Goal: Task Accomplishment & Management: Manage account settings

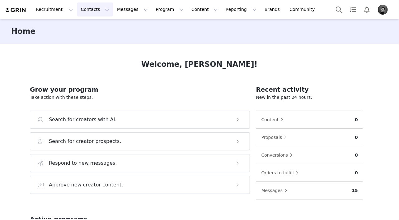
click at [89, 14] on button "Contacts Contacts" at bounding box center [95, 9] width 36 height 14
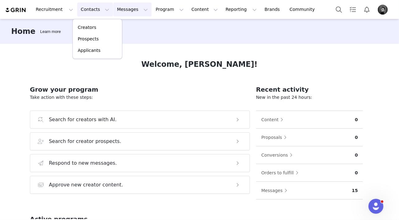
click at [113, 9] on button "Messages Messages" at bounding box center [132, 9] width 38 height 14
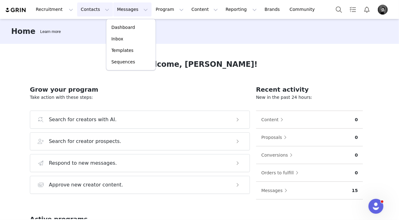
click at [95, 8] on button "Contacts Contacts" at bounding box center [95, 9] width 36 height 14
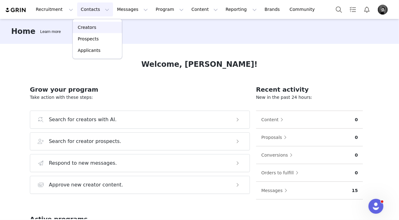
click at [92, 26] on p "Creators" at bounding box center [87, 27] width 19 height 7
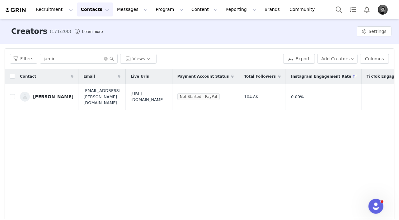
click at [383, 5] on img "Profile" at bounding box center [383, 10] width 10 height 10
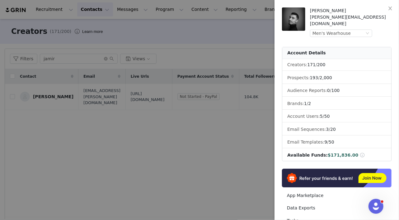
click at [66, 63] on div at bounding box center [199, 110] width 399 height 220
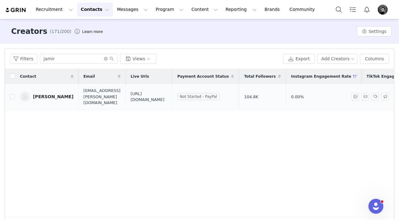
click at [46, 94] on div "[PERSON_NAME]" at bounding box center [53, 96] width 40 height 5
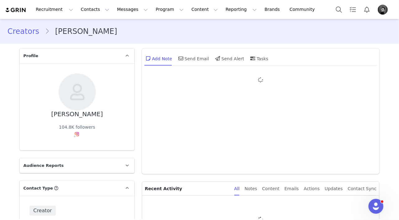
type input "+1 ([GEOGRAPHIC_DATA])"
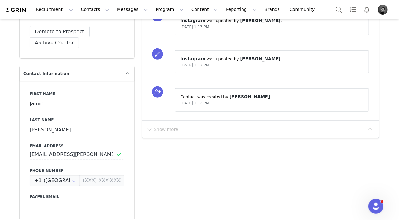
scroll to position [203, 0]
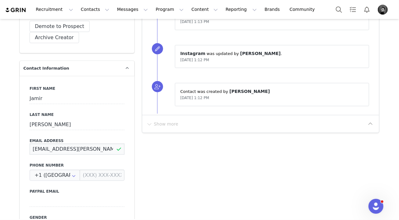
click at [111, 146] on input "[EMAIL_ADDRESS][PERSON_NAME][DOMAIN_NAME]" at bounding box center [77, 149] width 95 height 11
drag, startPoint x: 111, startPoint y: 149, endPoint x: 32, endPoint y: 149, distance: 78.5
click at [32, 149] on input "[EMAIL_ADDRESS][PERSON_NAME][DOMAIN_NAME]" at bounding box center [77, 149] width 95 height 11
paste input "n"
type input "[EMAIL_ADDRESS][PERSON_NAME][DOMAIN_NAME]"
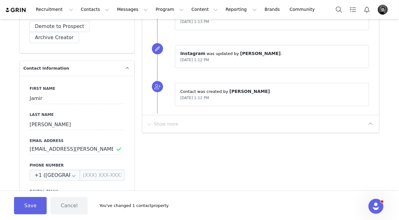
click at [135, 150] on div "First Name [PERSON_NAME] Last Name [PERSON_NAME] Email Address [EMAIL_ADDRESS][…" at bounding box center [77, 190] width 115 height 228
click at [34, 205] on button "Save" at bounding box center [30, 205] width 33 height 17
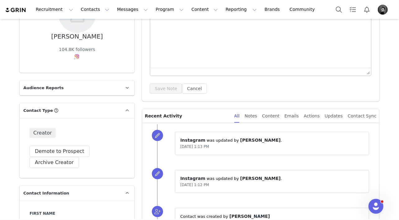
scroll to position [0, 0]
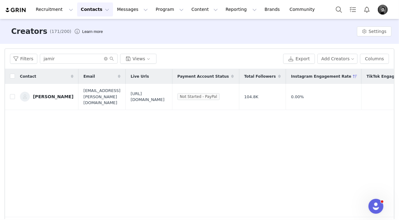
click at [230, 149] on div "Contact Email Live Urls Payment Account Status Total Followers Instagram Engage…" at bounding box center [199, 143] width 389 height 149
click at [167, 99] on span "[URL][DOMAIN_NAME]" at bounding box center [149, 97] width 36 height 12
drag, startPoint x: 207, startPoint y: 95, endPoint x: 144, endPoint y: 93, distance: 62.9
click at [144, 93] on span "[URL][DOMAIN_NAME]" at bounding box center [149, 97] width 36 height 12
copy span "[URL][DOMAIN_NAME]"
